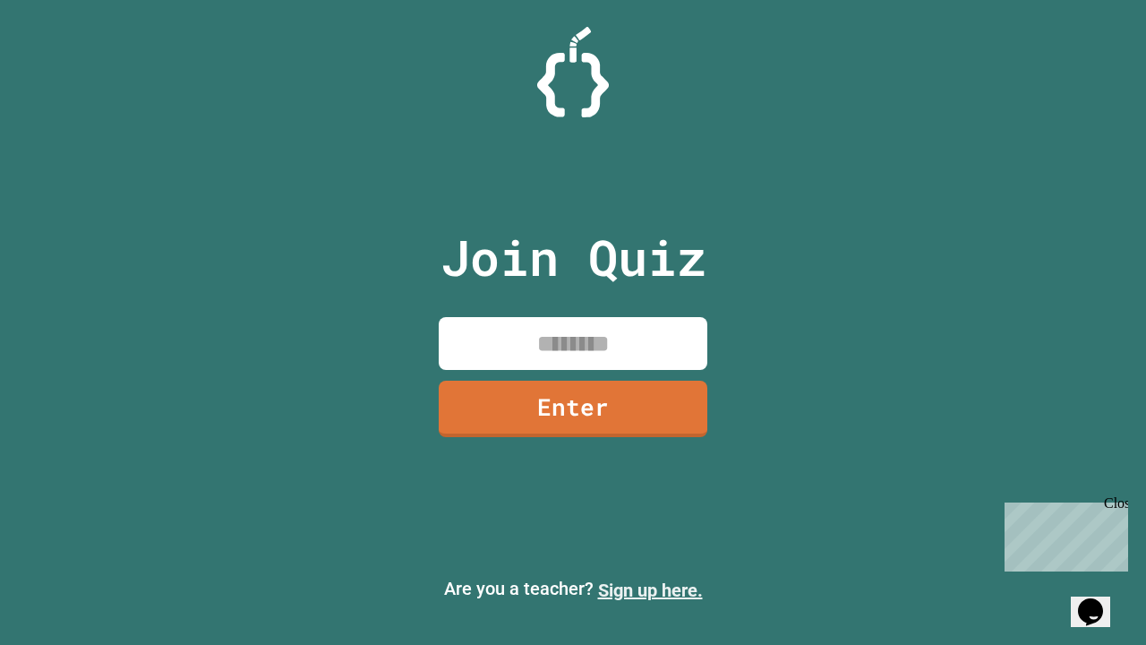
click at [650, 590] on link "Sign up here." at bounding box center [650, 589] width 105 height 21
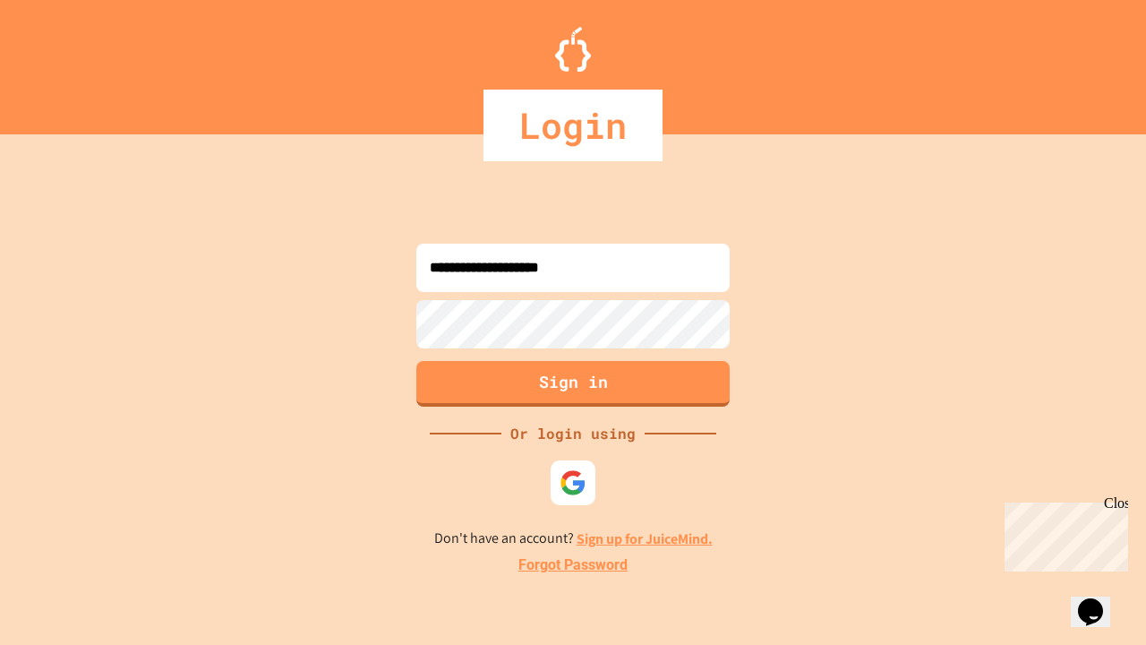
type input "**********"
